Goal: Transaction & Acquisition: Download file/media

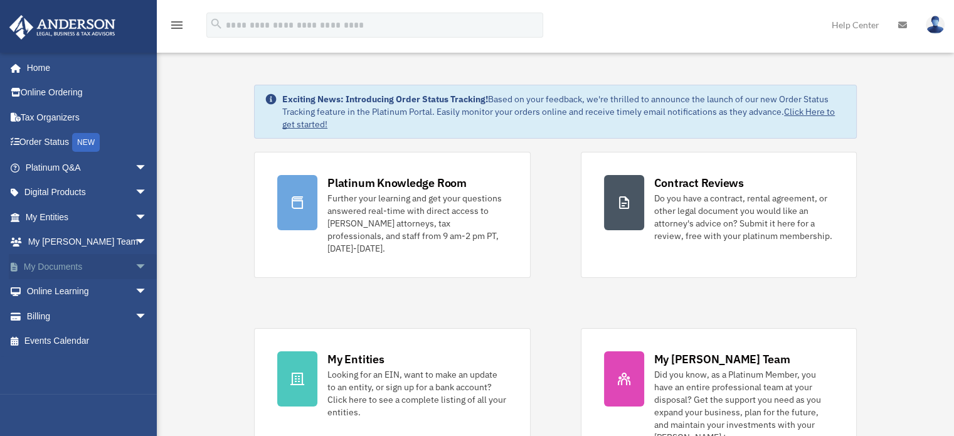
click at [137, 270] on span "arrow_drop_down" at bounding box center [147, 267] width 25 height 26
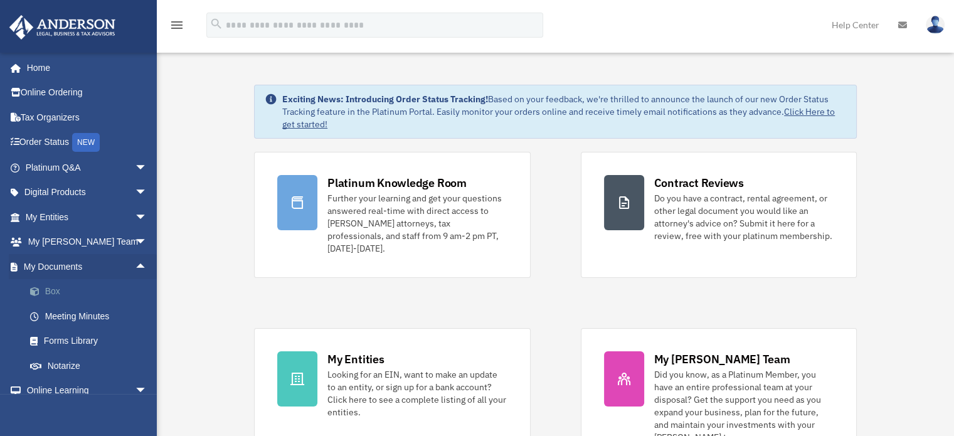
click at [55, 298] on link "Box" at bounding box center [92, 291] width 149 height 25
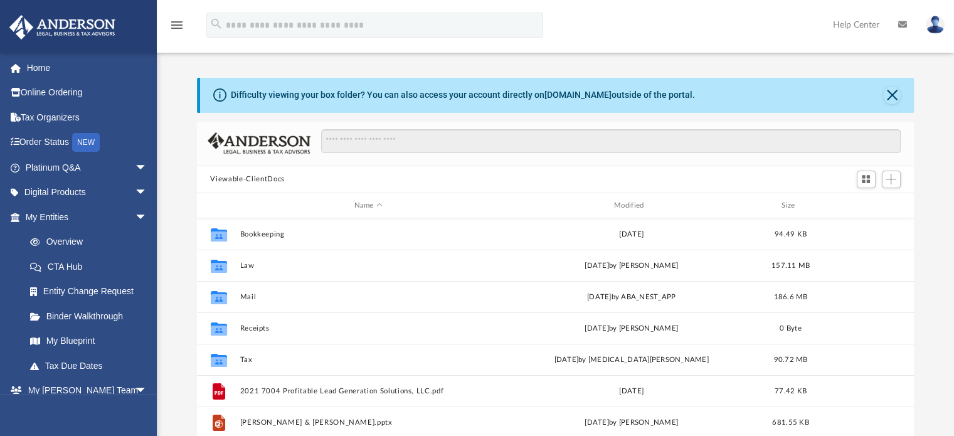
scroll to position [275, 707]
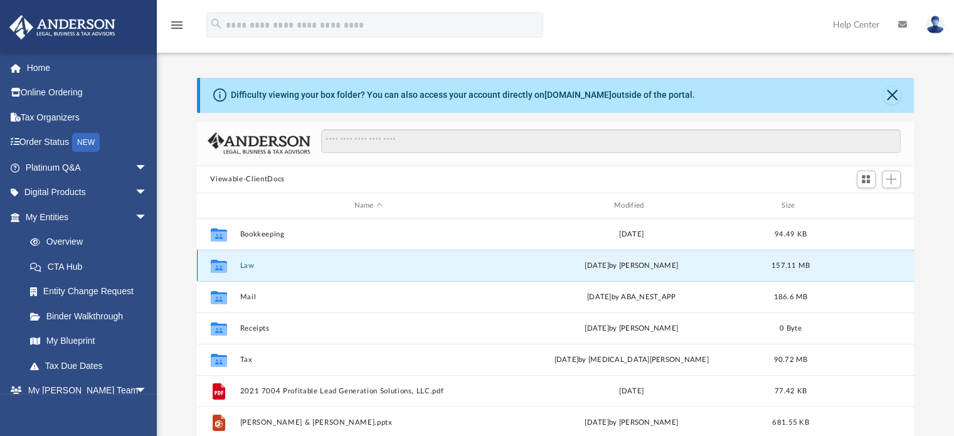
click at [243, 262] on button "Law" at bounding box center [367, 265] width 257 height 8
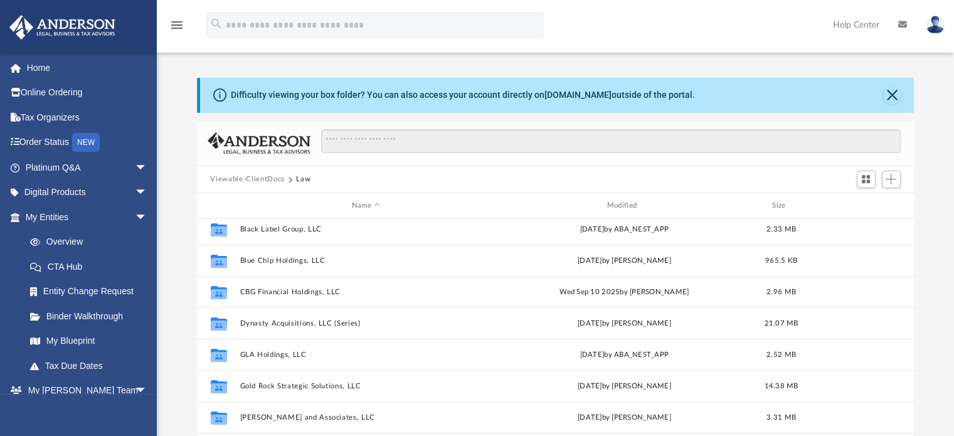
scroll to position [177, 0]
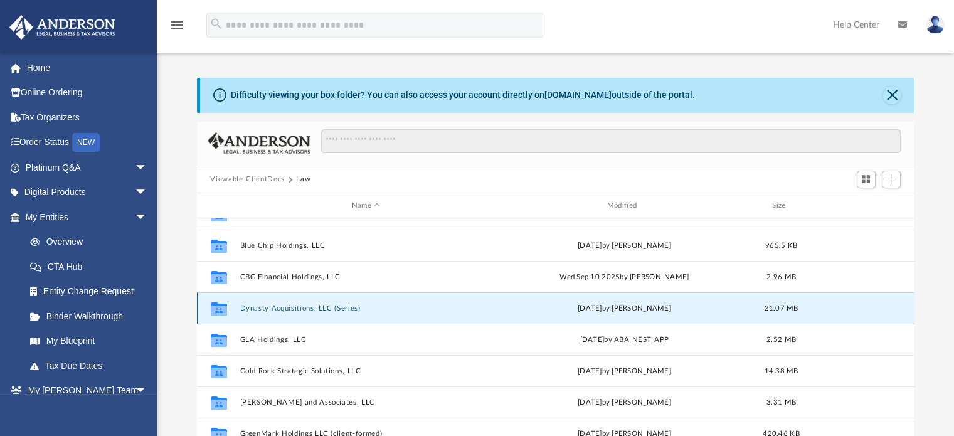
click at [307, 312] on button "Dynasty Acquisitions, LLC (Series)" at bounding box center [365, 308] width 253 height 8
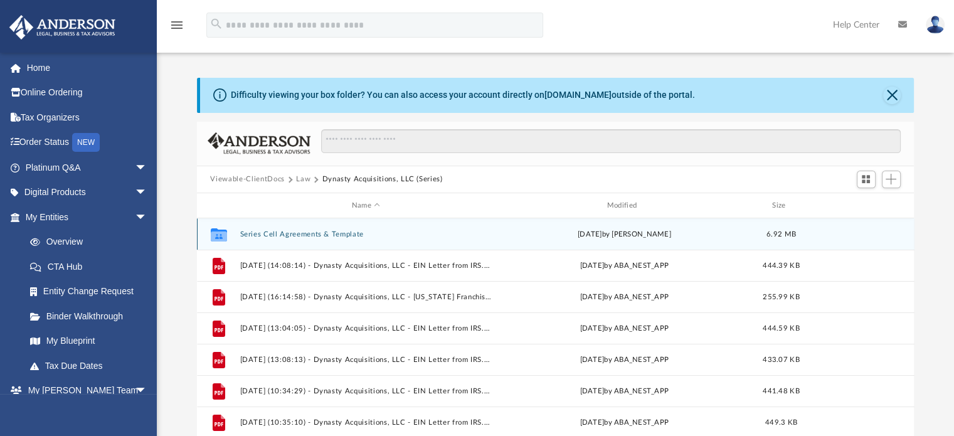
scroll to position [0, 0]
click at [324, 231] on button "Series Cell Agreements & Template" at bounding box center [365, 234] width 253 height 8
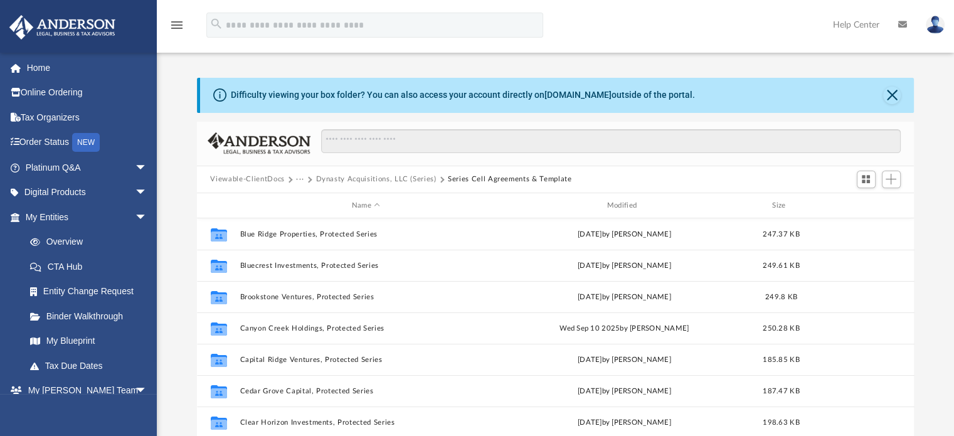
click at [186, 112] on div "Difficulty viewing your box folder? You can also access your account directly o…" at bounding box center [555, 278] width 797 height 401
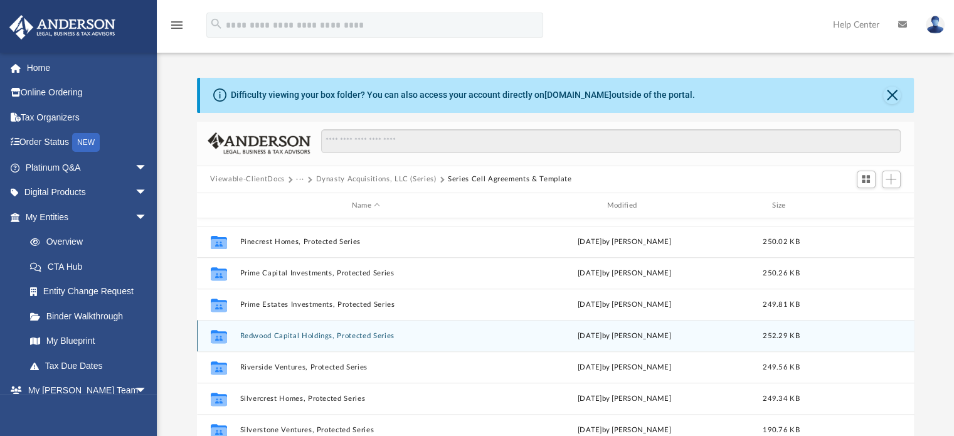
scroll to position [561, 0]
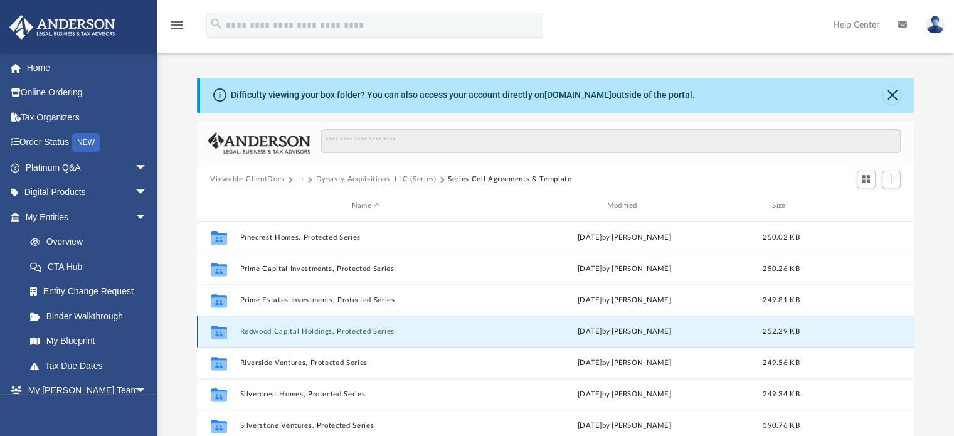
click at [351, 328] on button "Redwood Capital Holdings, Protected Series" at bounding box center [365, 331] width 253 height 8
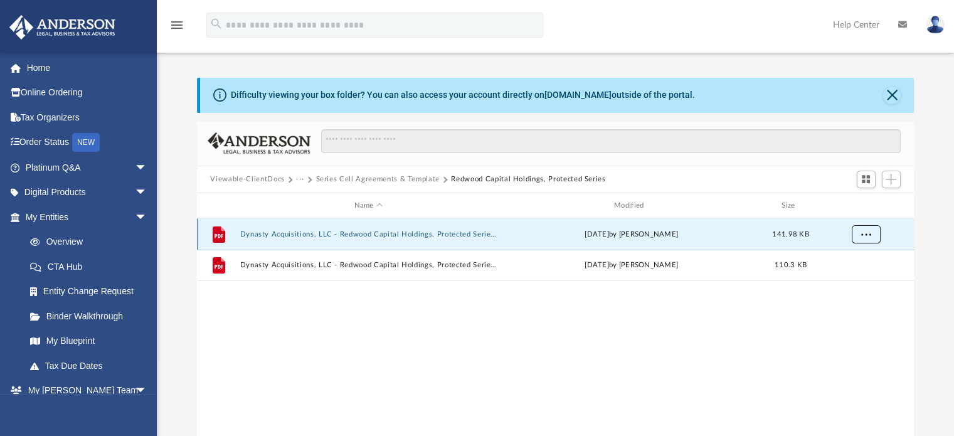
click at [873, 234] on button "More options" at bounding box center [865, 234] width 29 height 19
click at [846, 279] on li "Download" at bounding box center [854, 279] width 36 height 13
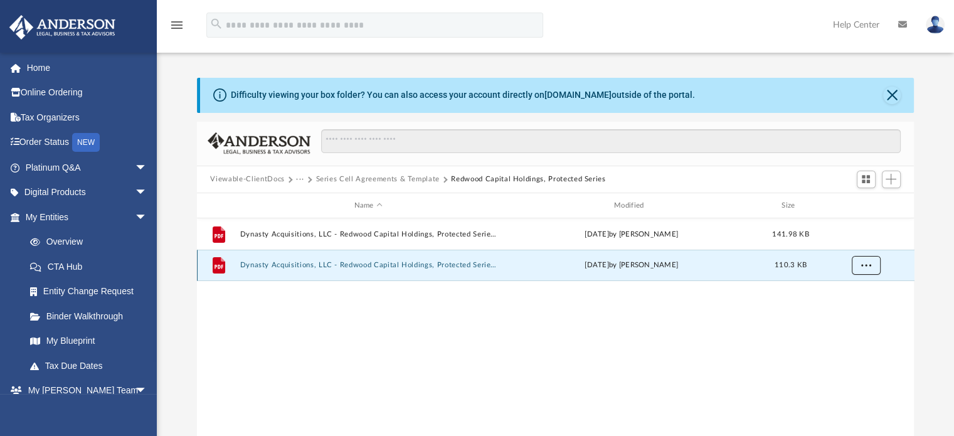
click at [873, 267] on button "More options" at bounding box center [865, 265] width 29 height 19
drag, startPoint x: 849, startPoint y: 312, endPoint x: 765, endPoint y: 364, distance: 99.0
click at [849, 312] on li "Download" at bounding box center [854, 310] width 36 height 13
click at [336, 413] on div "File Dynasty Acquisitions, LLC - Redwood Capital Holdings, Protected Series - E…" at bounding box center [555, 348] width 717 height 260
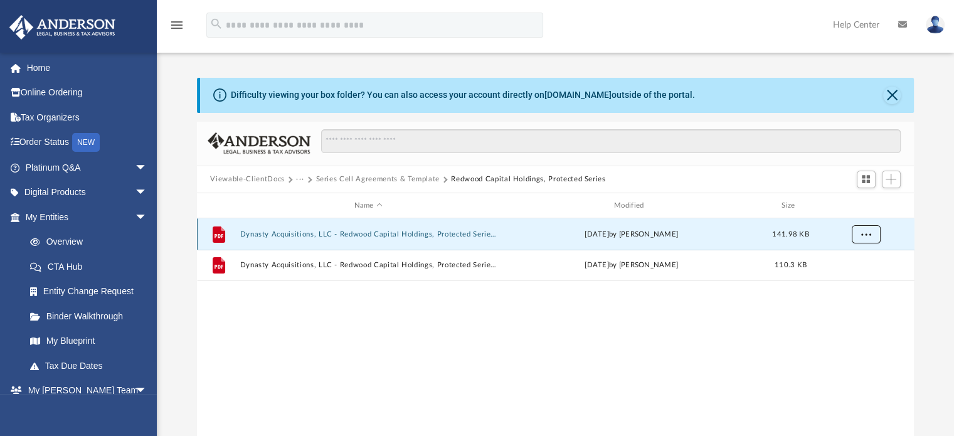
click at [875, 230] on button "More options" at bounding box center [865, 234] width 29 height 19
click at [846, 278] on li "Download" at bounding box center [854, 279] width 36 height 13
click at [404, 175] on button "Series Cell Agreements & Template" at bounding box center [377, 179] width 124 height 11
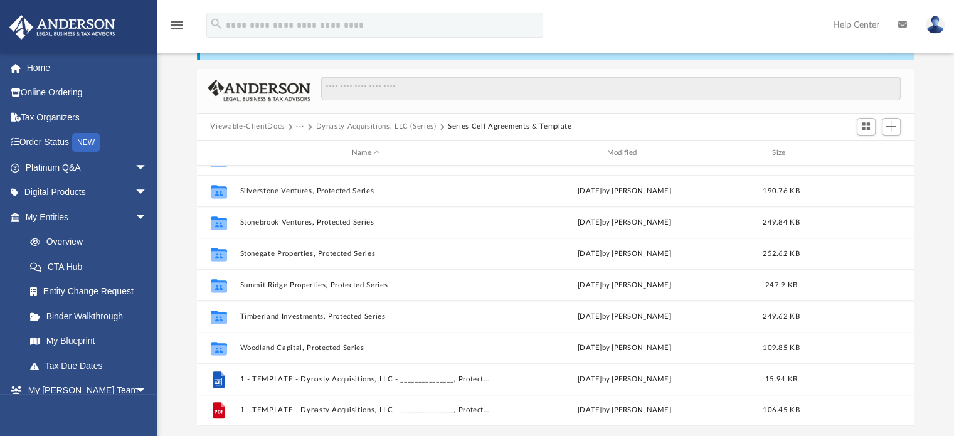
scroll to position [53, 0]
